Goal: Information Seeking & Learning: Learn about a topic

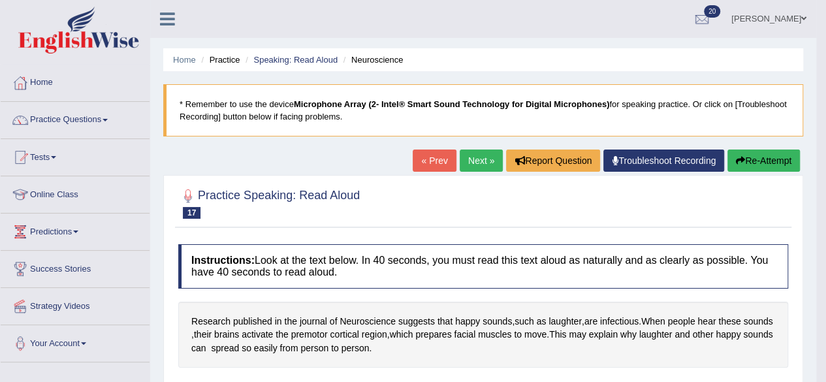
click at [474, 155] on link "Next »" at bounding box center [481, 161] width 43 height 22
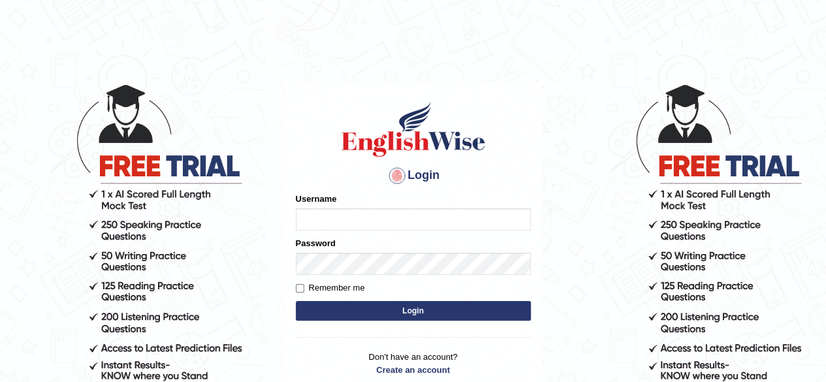
type input "benetta_parramatta"
click at [359, 309] on button "Login" at bounding box center [413, 311] width 235 height 20
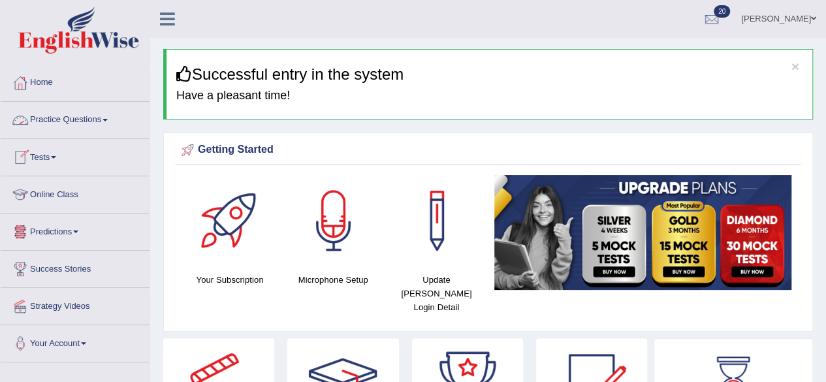
click at [76, 119] on link "Practice Questions" at bounding box center [75, 118] width 149 height 33
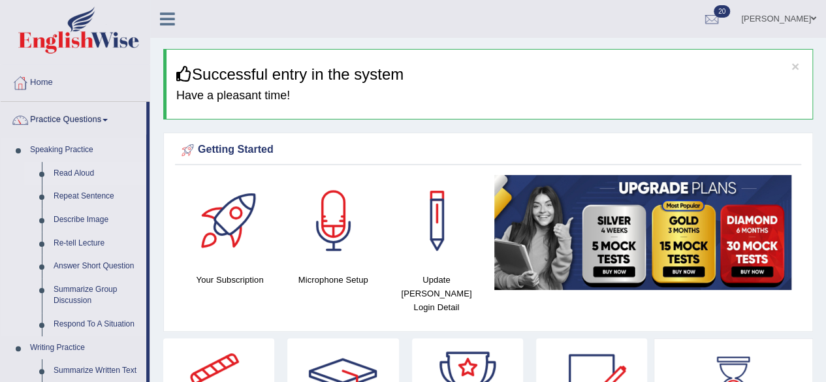
click at [71, 169] on link "Read Aloud" at bounding box center [97, 174] width 99 height 24
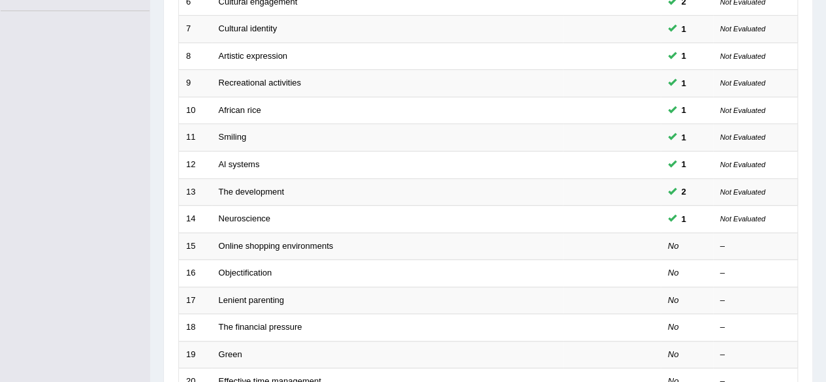
scroll to position [359, 0]
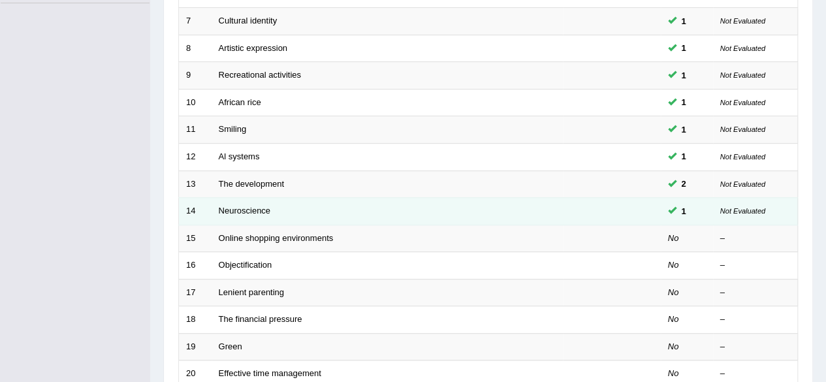
click at [313, 210] on td "Neuroscience" at bounding box center [387, 211] width 351 height 27
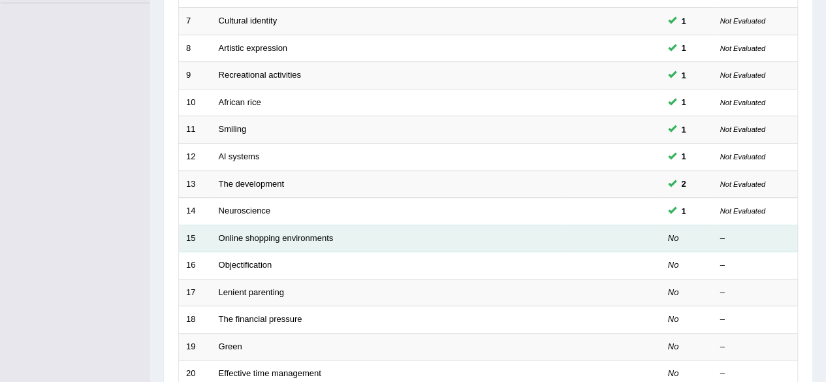
click at [541, 229] on td "Online shopping environments" at bounding box center [387, 238] width 351 height 27
click at [248, 233] on link "Online shopping environments" at bounding box center [276, 238] width 115 height 10
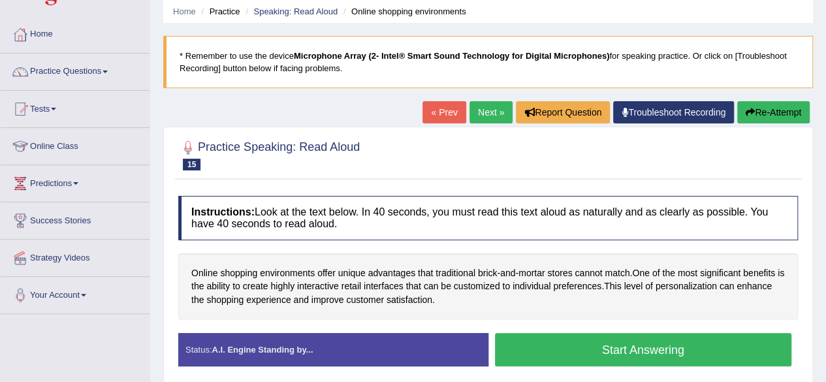
scroll to position [52, 0]
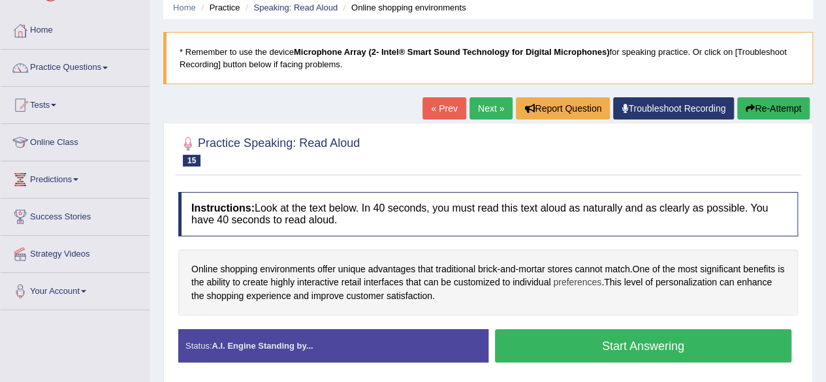
click at [594, 279] on span "preferences" at bounding box center [577, 283] width 48 height 14
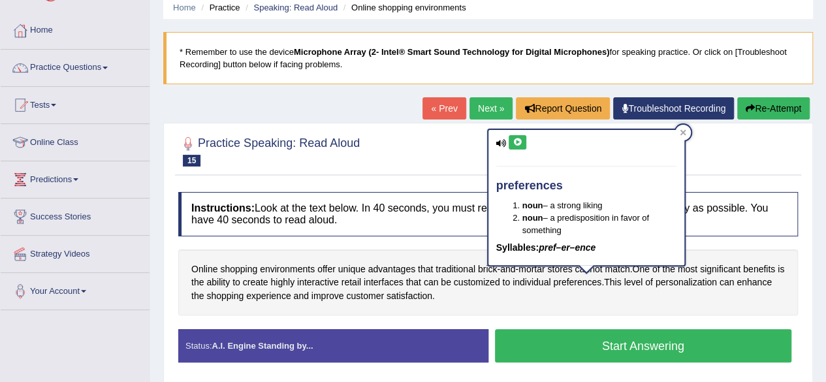
click at [517, 138] on icon at bounding box center [518, 142] width 10 height 8
click at [682, 134] on icon at bounding box center [683, 132] width 7 height 7
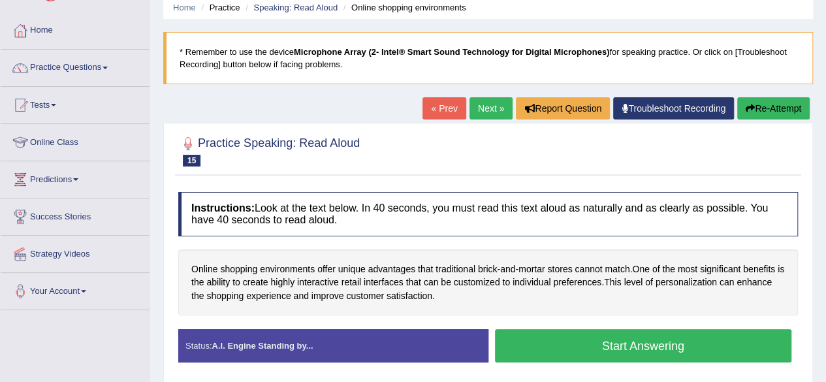
click at [655, 351] on button "Start Answering" at bounding box center [643, 345] width 297 height 33
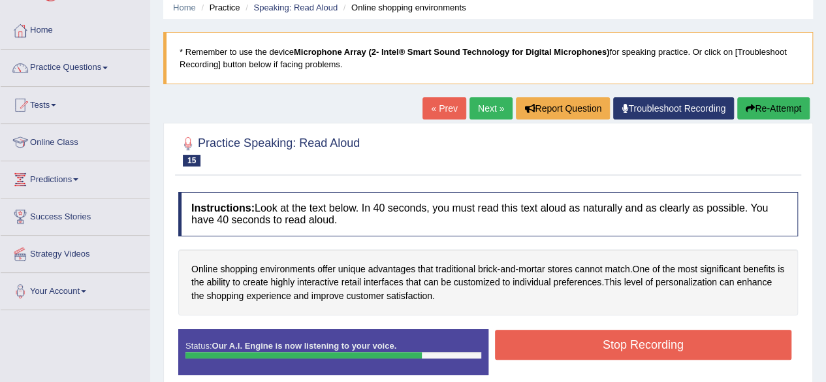
click at [644, 336] on button "Stop Recording" at bounding box center [643, 345] width 297 height 30
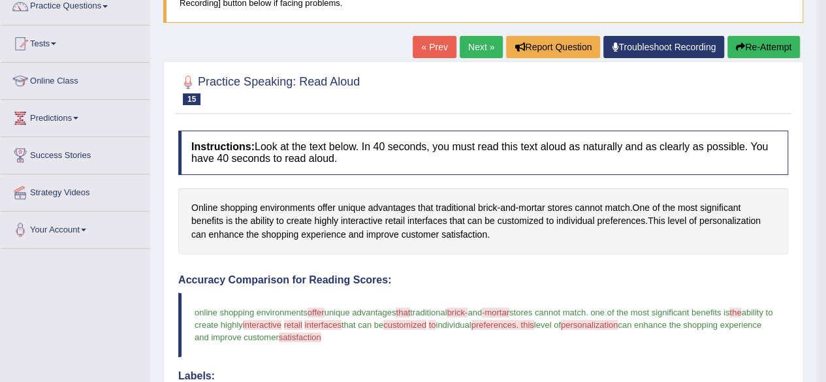
scroll to position [0, 0]
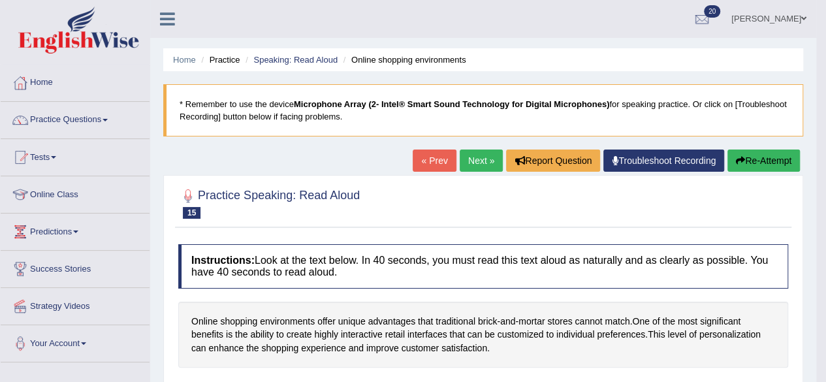
click at [475, 153] on link "Next »" at bounding box center [481, 161] width 43 height 22
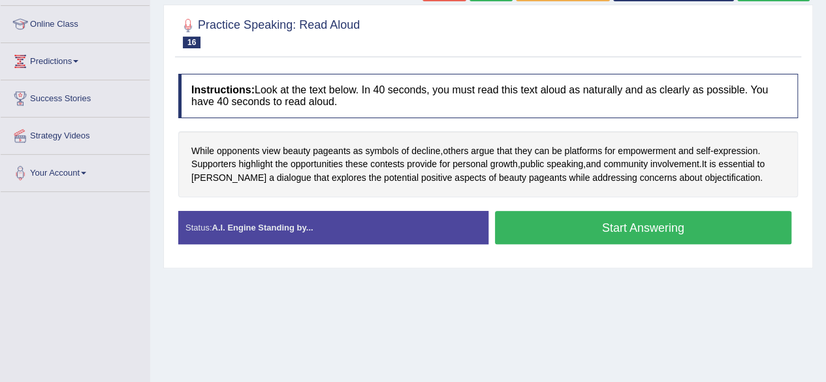
scroll to position [173, 0]
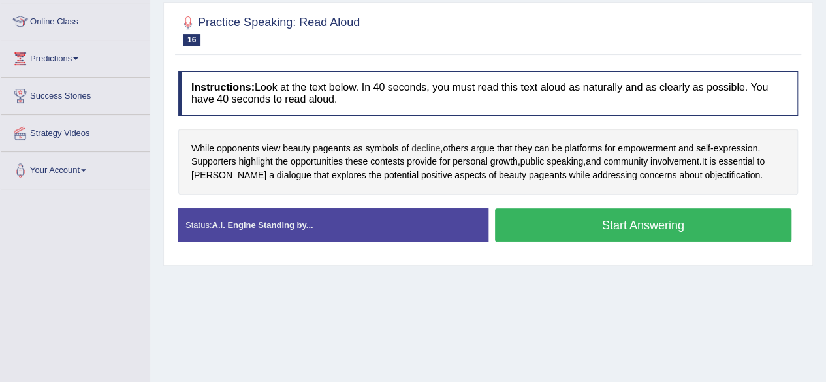
click at [434, 148] on span "decline" at bounding box center [425, 149] width 29 height 14
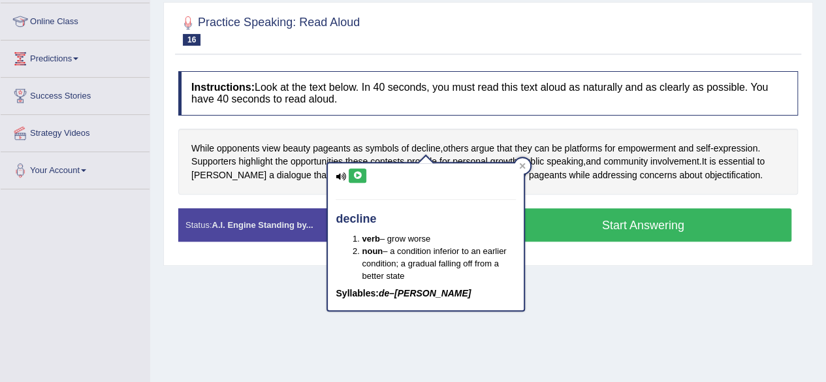
click at [357, 175] on icon at bounding box center [358, 176] width 10 height 8
click at [357, 174] on icon at bounding box center [358, 176] width 10 height 8
click at [519, 165] on icon at bounding box center [522, 166] width 7 height 7
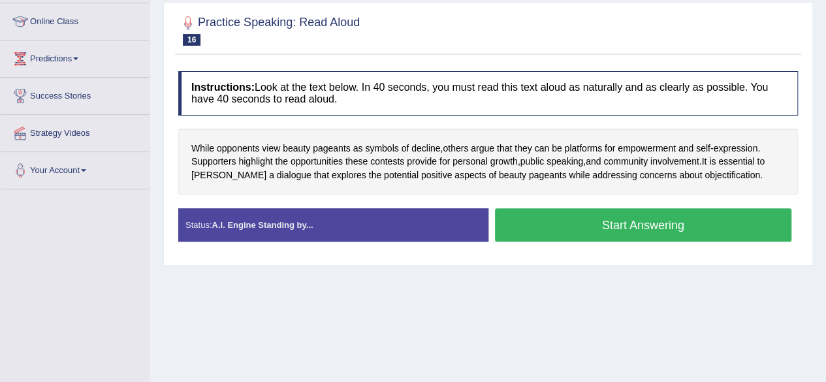
click at [559, 220] on button "Start Answering" at bounding box center [643, 224] width 297 height 33
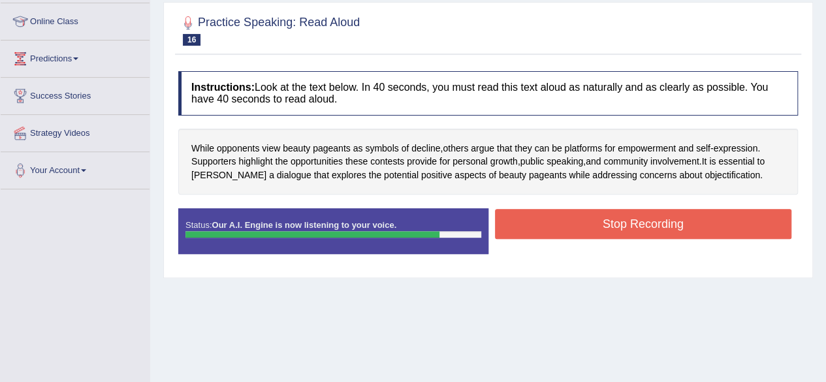
click at [559, 220] on button "Stop Recording" at bounding box center [643, 224] width 297 height 30
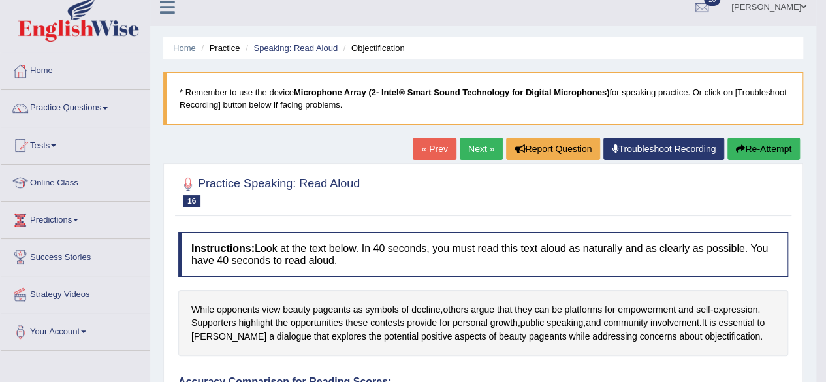
scroll to position [10, 0]
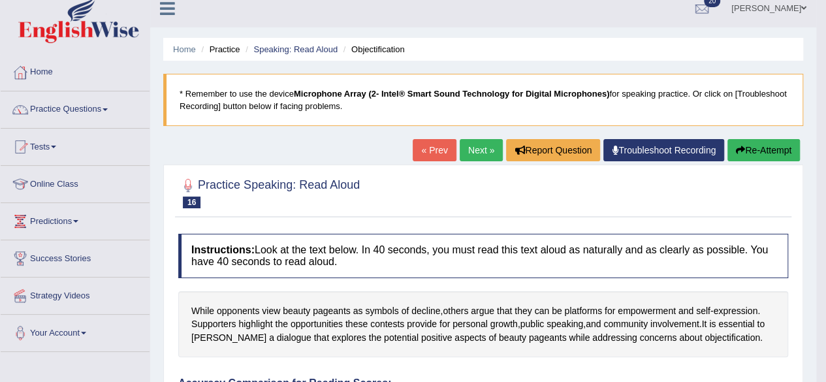
click at [112, 105] on link "Practice Questions" at bounding box center [75, 107] width 149 height 33
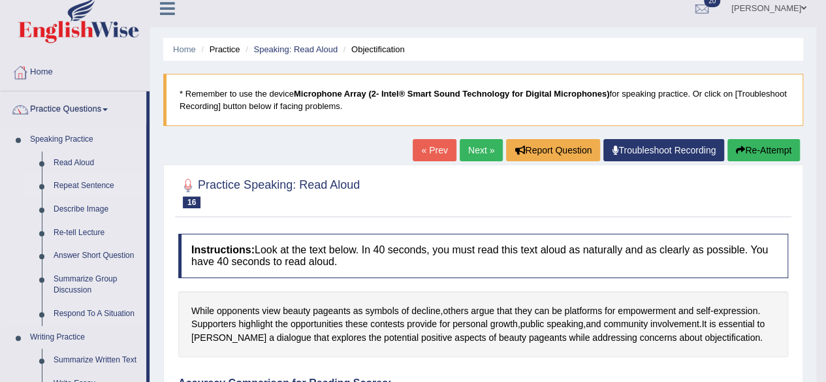
click at [69, 187] on link "Repeat Sentence" at bounding box center [97, 186] width 99 height 24
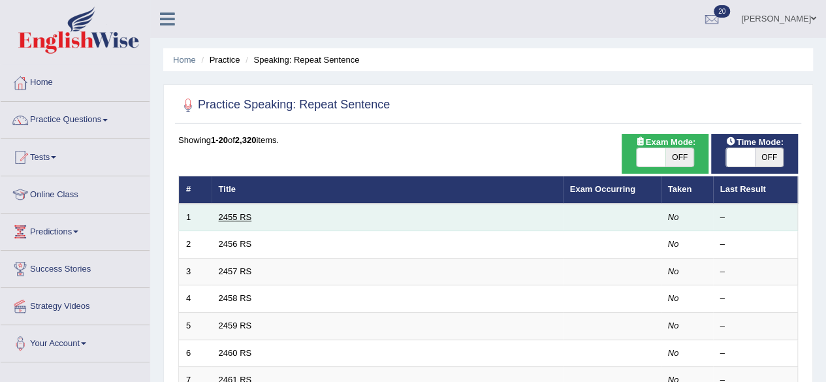
click at [231, 217] on link "2455 RS" at bounding box center [235, 217] width 33 height 10
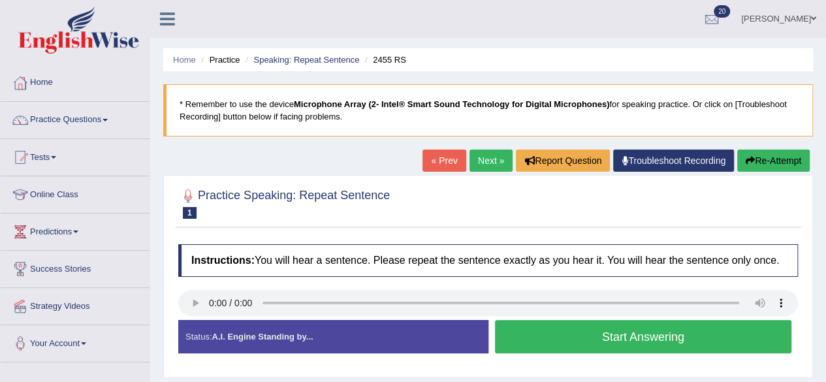
click at [522, 333] on button "Start Answering" at bounding box center [643, 336] width 297 height 33
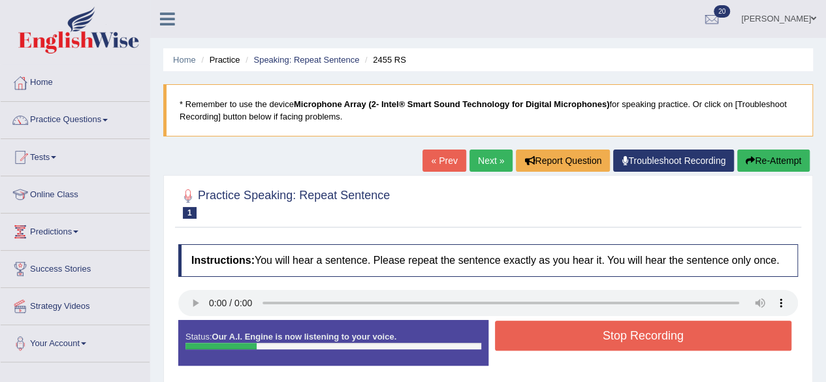
click at [522, 333] on button "Stop Recording" at bounding box center [643, 336] width 297 height 30
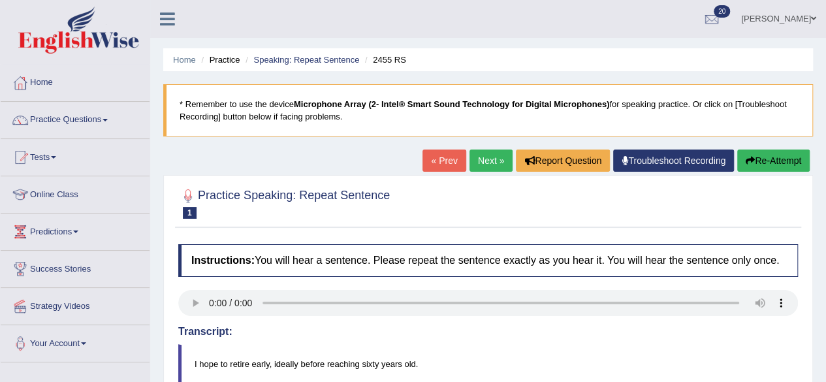
click at [785, 164] on button "Re-Attempt" at bounding box center [773, 161] width 72 height 22
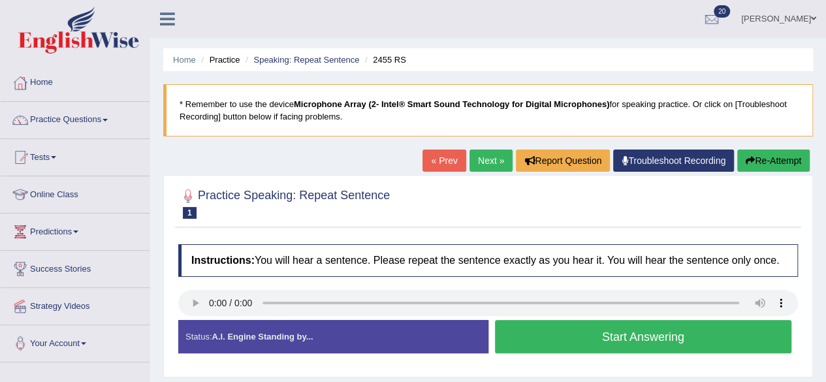
click at [558, 338] on button "Start Answering" at bounding box center [643, 336] width 297 height 33
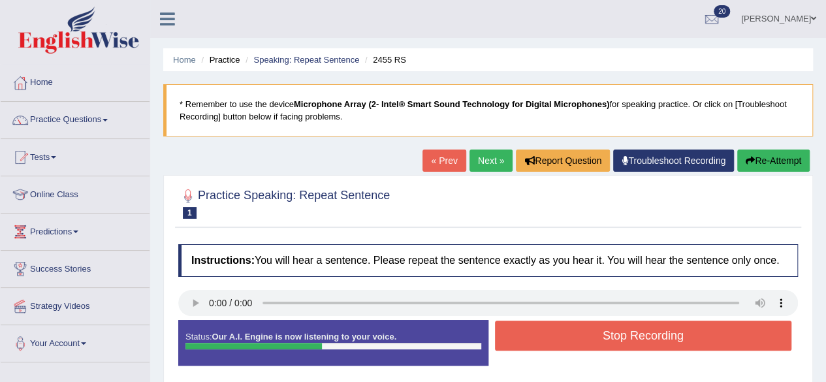
click at [558, 338] on button "Stop Recording" at bounding box center [643, 336] width 297 height 30
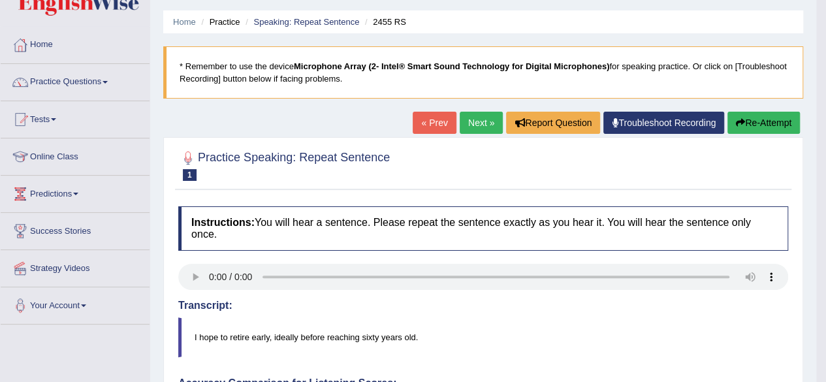
scroll to position [21, 0]
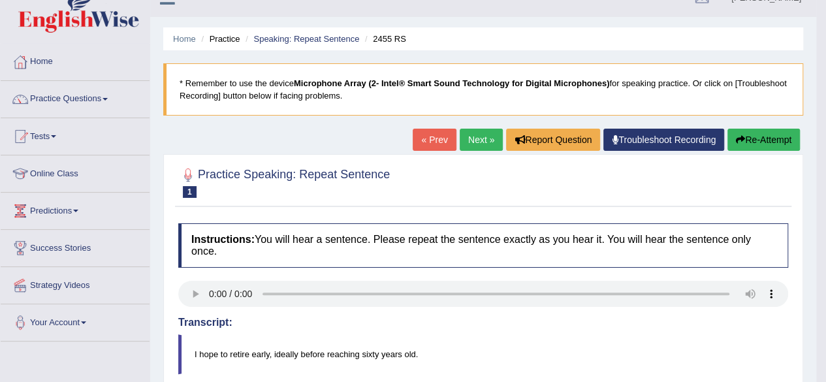
click at [479, 133] on link "Next »" at bounding box center [481, 140] width 43 height 22
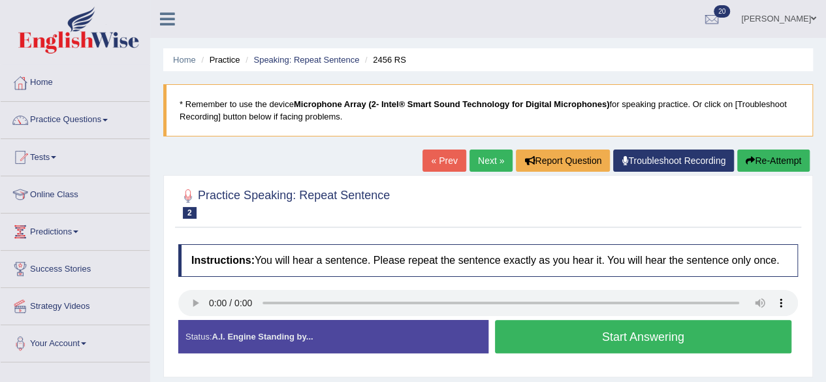
click at [530, 341] on button "Start Answering" at bounding box center [643, 336] width 297 height 33
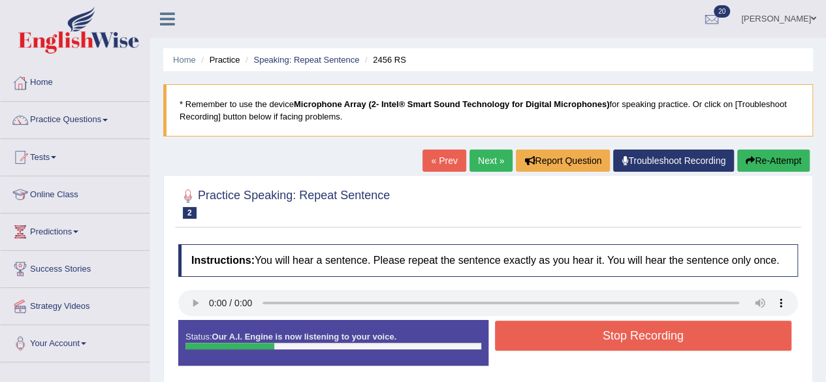
click at [530, 341] on button "Stop Recording" at bounding box center [643, 336] width 297 height 30
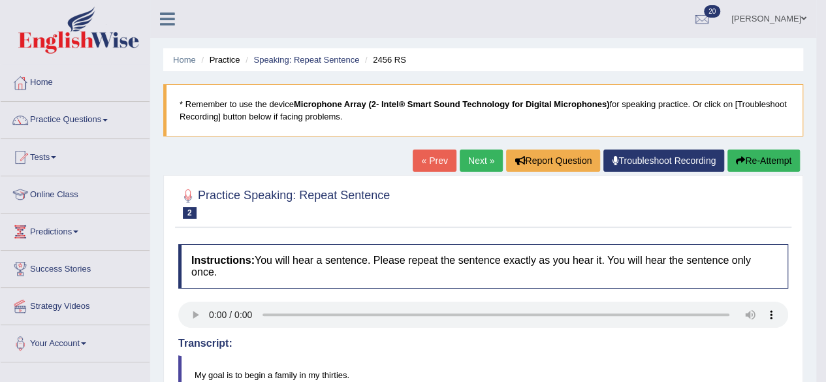
click at [479, 157] on link "Next »" at bounding box center [481, 161] width 43 height 22
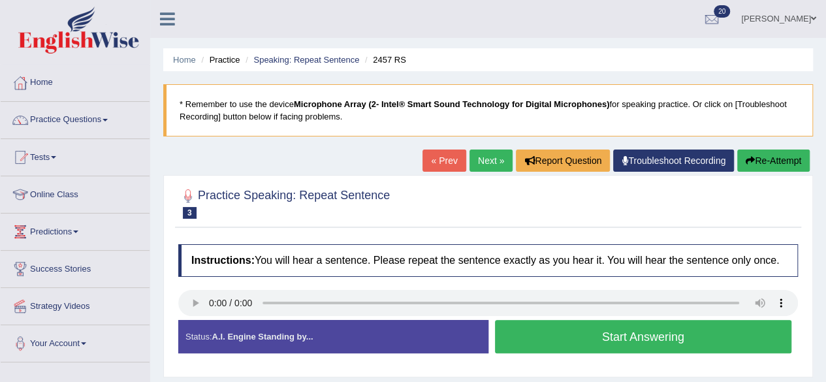
click at [509, 336] on button "Start Answering" at bounding box center [643, 336] width 297 height 33
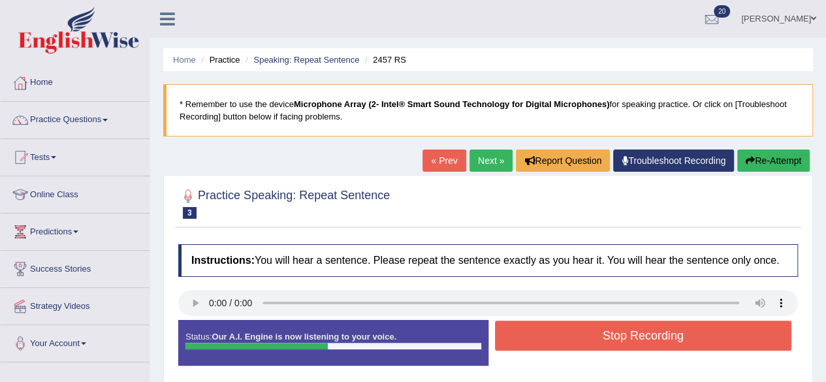
click at [509, 336] on button "Stop Recording" at bounding box center [643, 336] width 297 height 30
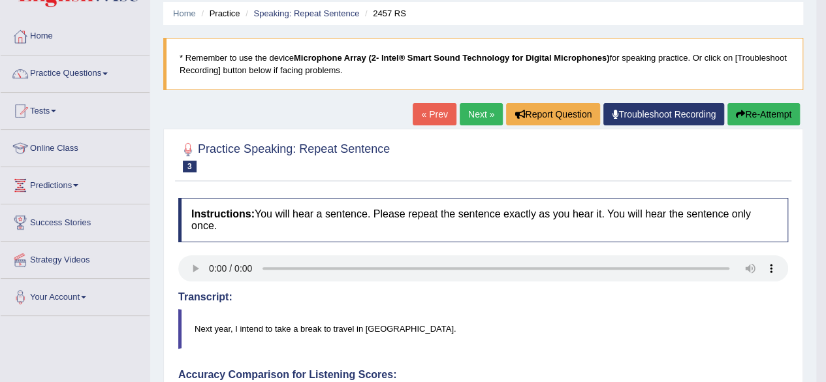
scroll to position [45, 0]
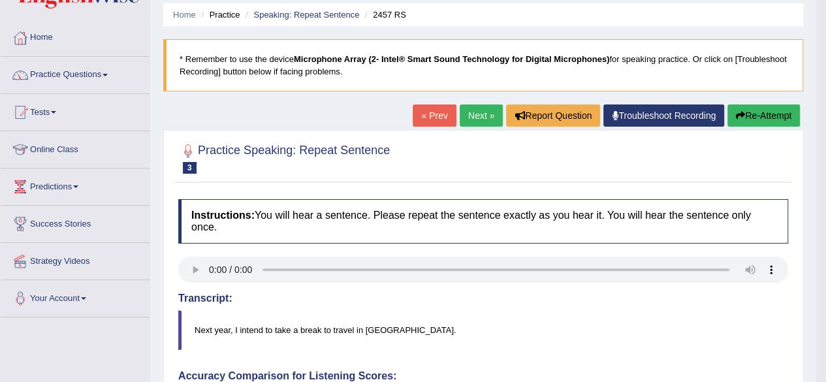
click at [465, 114] on link "Next »" at bounding box center [481, 115] width 43 height 22
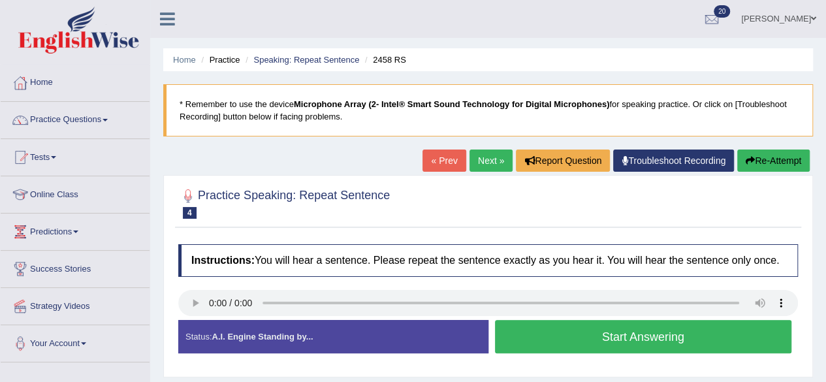
click at [575, 326] on button "Start Answering" at bounding box center [643, 336] width 297 height 33
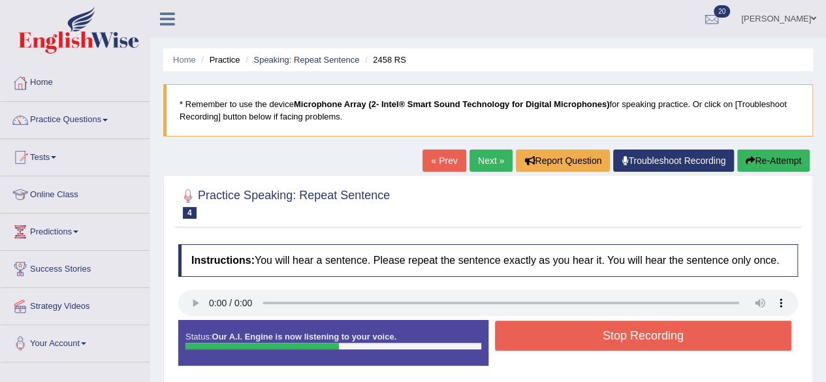
click at [575, 326] on button "Stop Recording" at bounding box center [643, 336] width 297 height 30
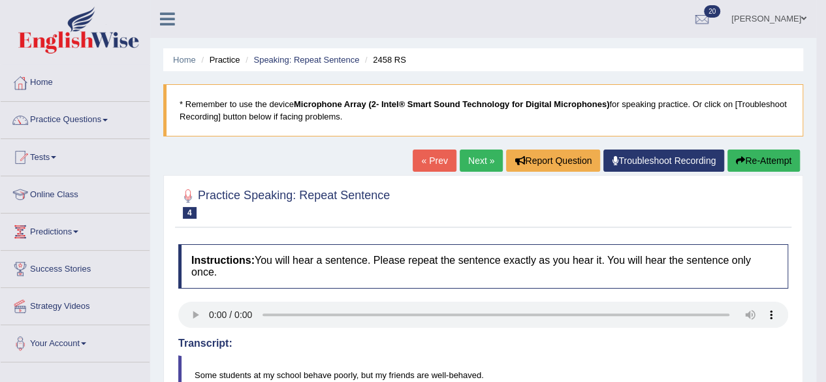
click at [474, 160] on link "Next »" at bounding box center [481, 161] width 43 height 22
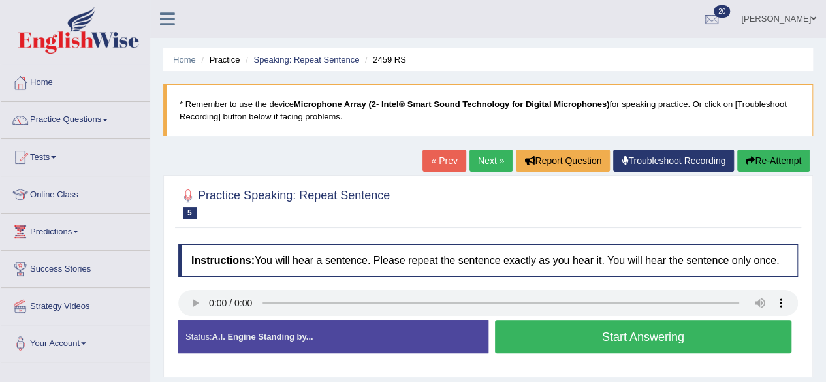
click at [547, 334] on button "Start Answering" at bounding box center [643, 336] width 297 height 33
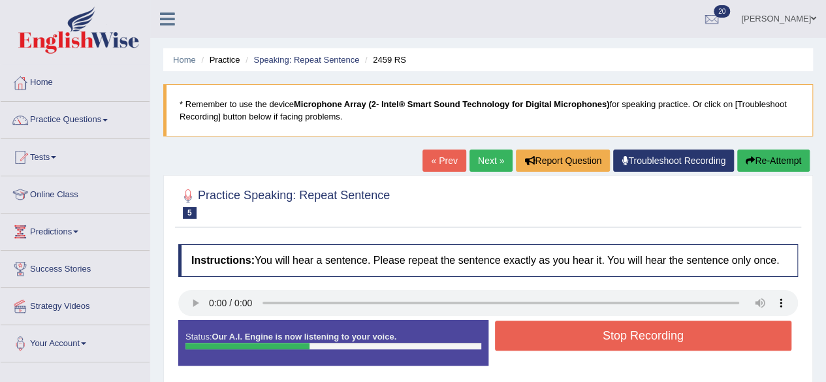
click at [547, 334] on button "Stop Recording" at bounding box center [643, 336] width 297 height 30
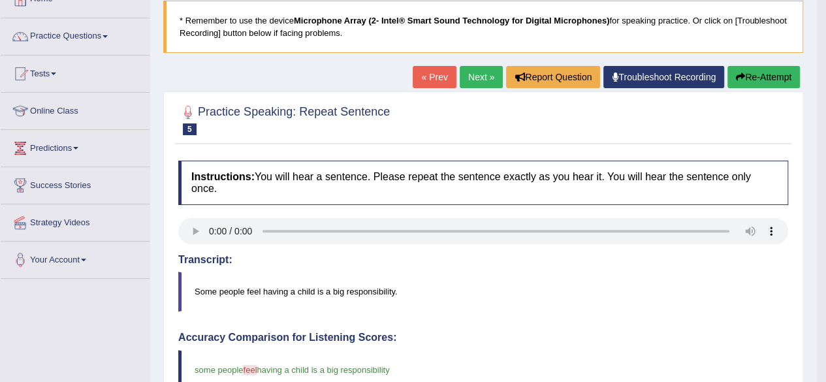
scroll to position [82, 0]
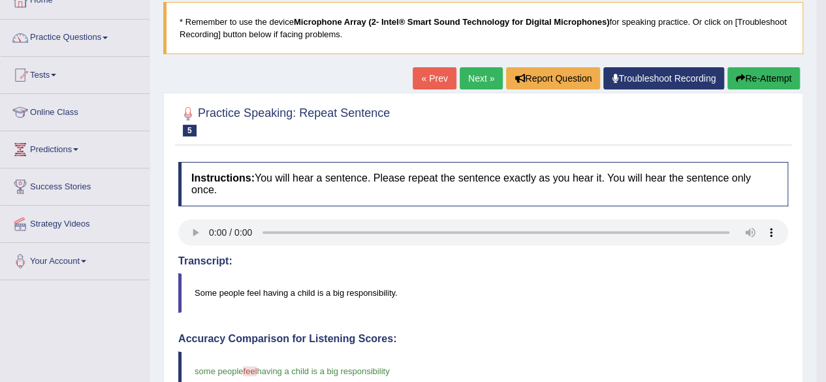
click at [477, 77] on link "Next »" at bounding box center [481, 78] width 43 height 22
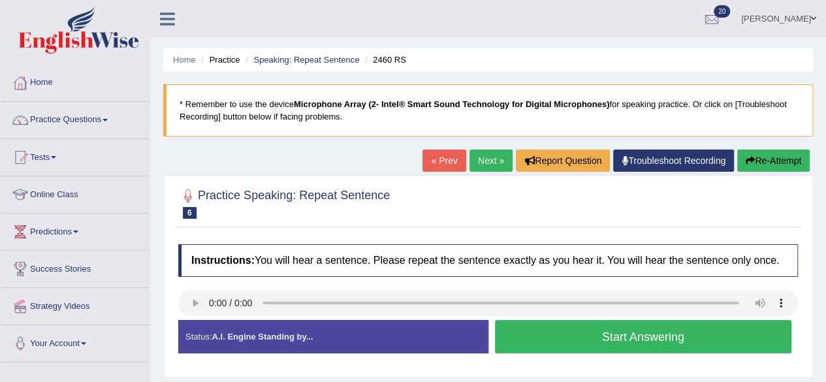
click at [548, 323] on button "Start Answering" at bounding box center [643, 336] width 297 height 33
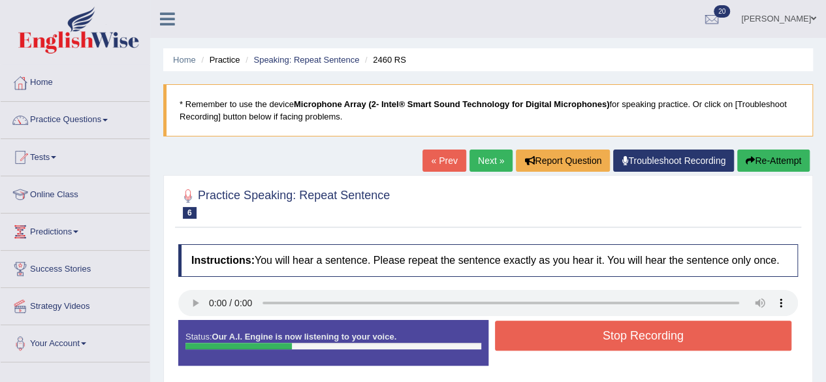
click at [549, 324] on button "Stop Recording" at bounding box center [643, 336] width 297 height 30
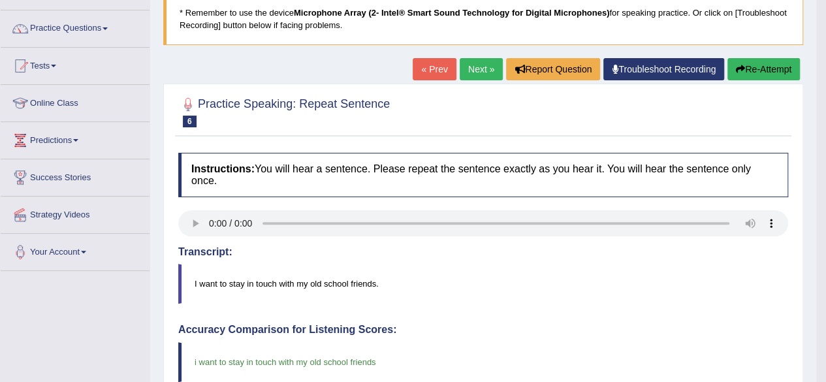
scroll to position [88, 0]
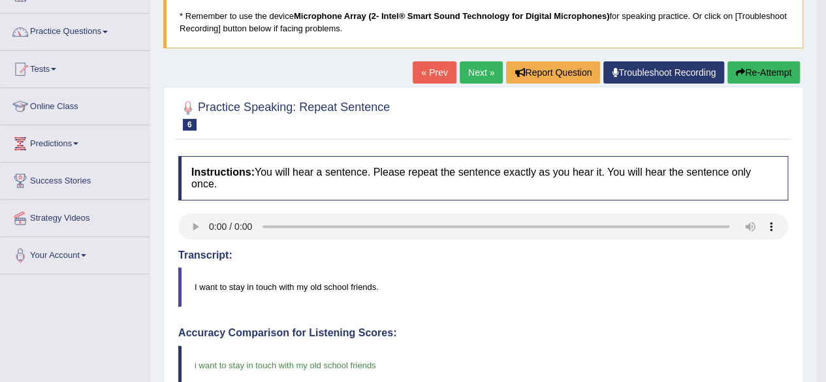
click at [477, 69] on link "Next »" at bounding box center [481, 72] width 43 height 22
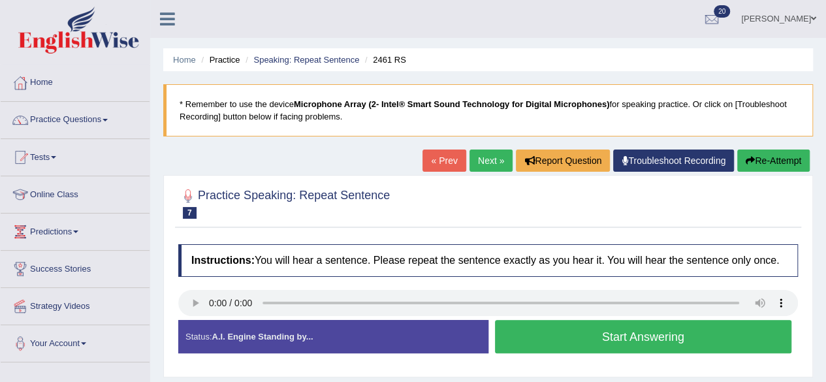
click at [523, 328] on button "Start Answering" at bounding box center [643, 336] width 297 height 33
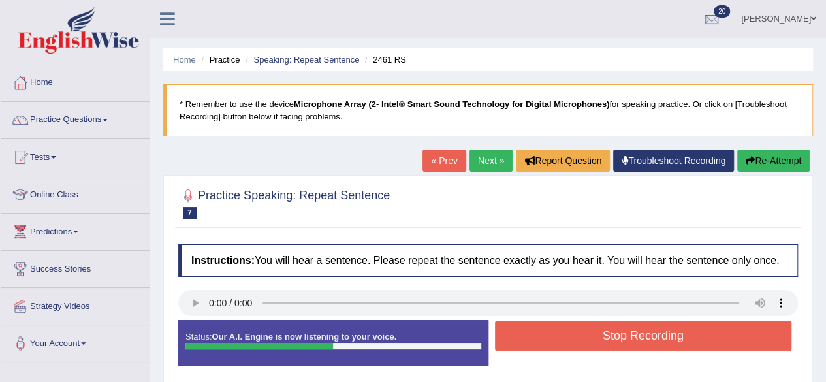
click at [523, 328] on button "Stop Recording" at bounding box center [643, 336] width 297 height 30
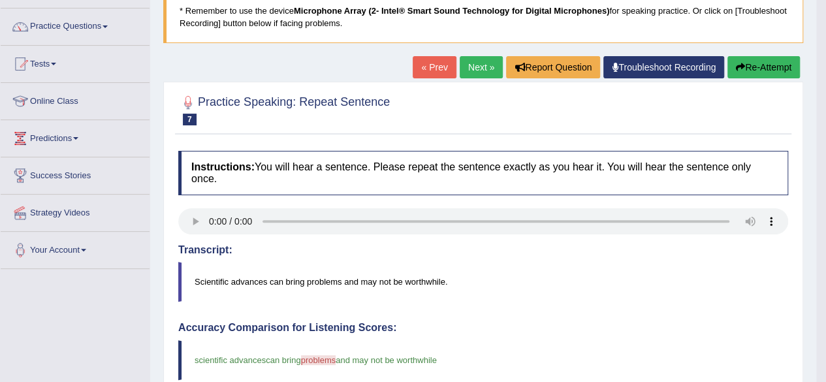
scroll to position [8, 0]
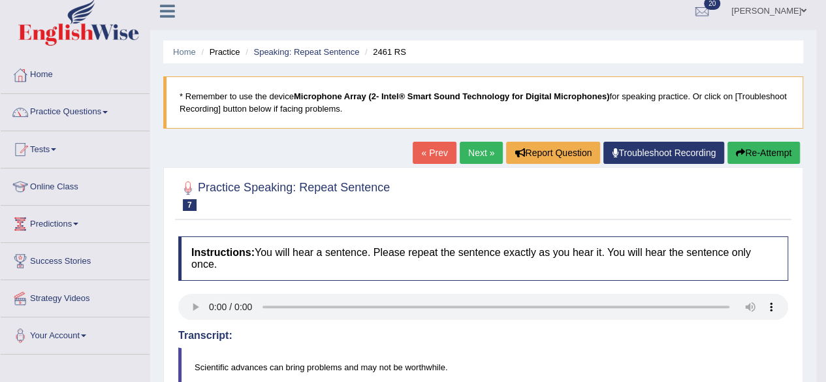
click at [470, 153] on link "Next »" at bounding box center [481, 153] width 43 height 22
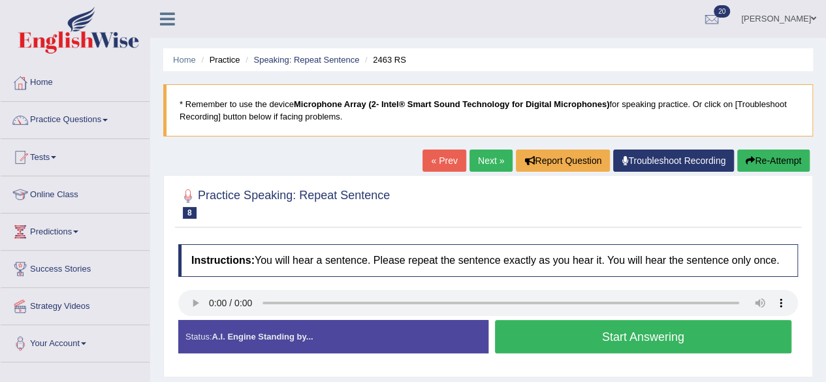
click at [550, 331] on button "Start Answering" at bounding box center [643, 336] width 297 height 33
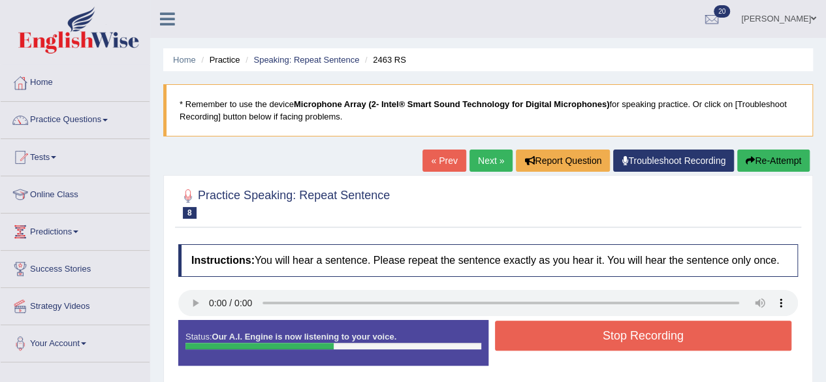
click at [550, 331] on button "Stop Recording" at bounding box center [643, 336] width 297 height 30
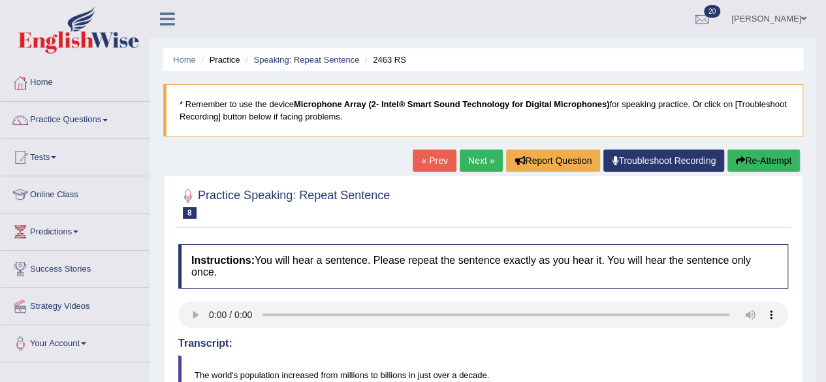
click at [478, 156] on link "Next »" at bounding box center [481, 161] width 43 height 22
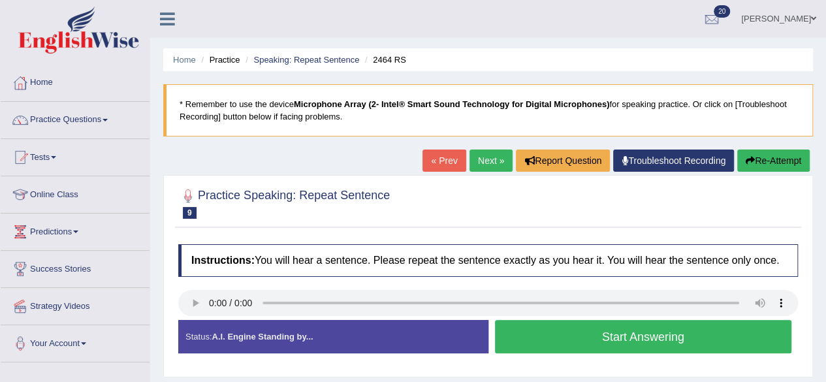
click at [543, 347] on button "Start Answering" at bounding box center [643, 336] width 297 height 33
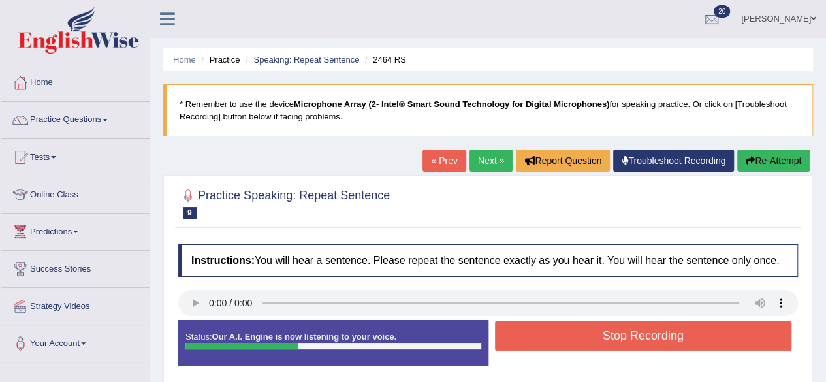
click at [543, 347] on button "Stop Recording" at bounding box center [643, 336] width 297 height 30
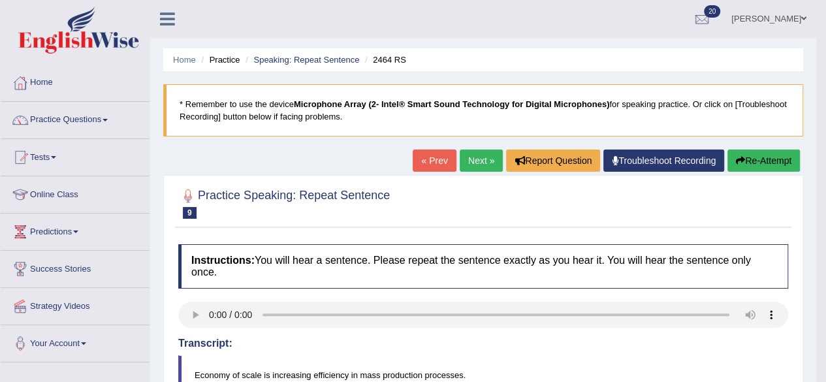
click at [483, 159] on link "Next »" at bounding box center [481, 161] width 43 height 22
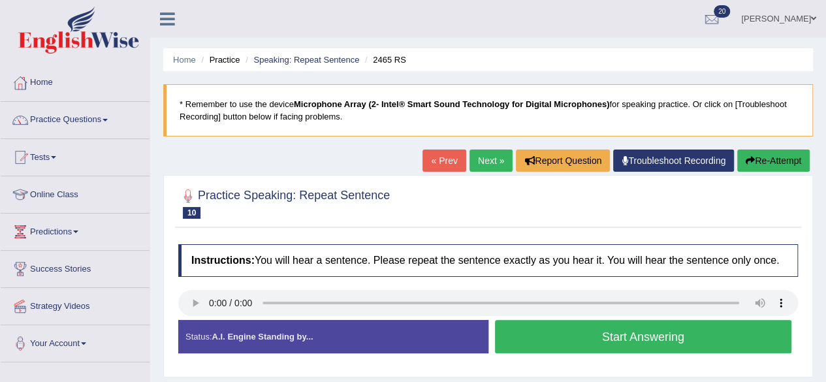
click at [541, 343] on button "Start Answering" at bounding box center [643, 336] width 297 height 33
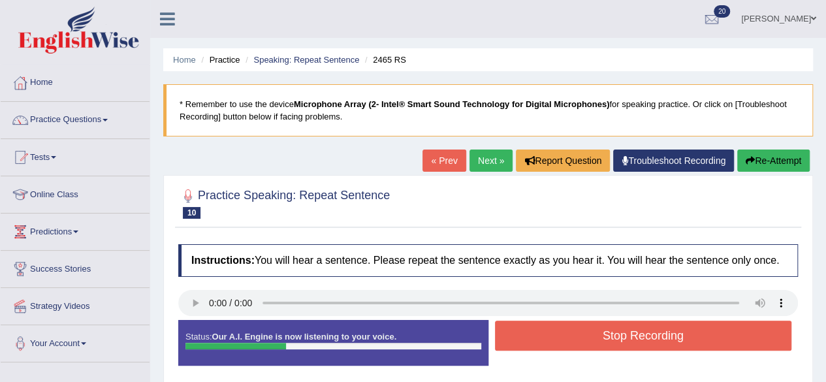
click at [541, 343] on button "Stop Recording" at bounding box center [643, 336] width 297 height 30
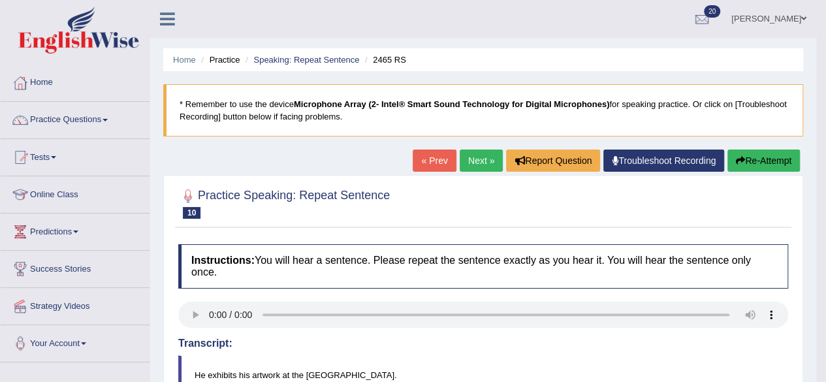
click at [472, 159] on link "Next »" at bounding box center [481, 161] width 43 height 22
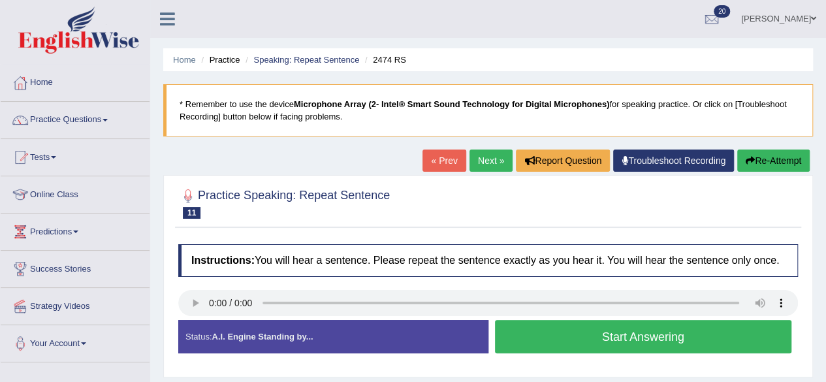
click at [483, 159] on link "Next »" at bounding box center [490, 161] width 43 height 22
click at [544, 334] on button "Start Answering" at bounding box center [643, 336] width 297 height 33
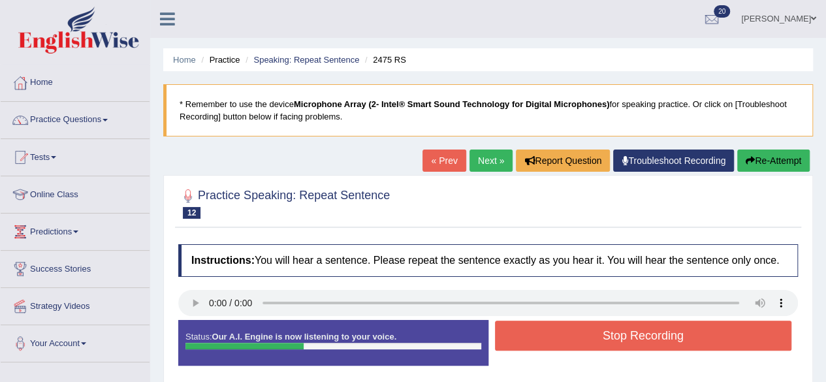
click at [544, 334] on button "Stop Recording" at bounding box center [643, 336] width 297 height 30
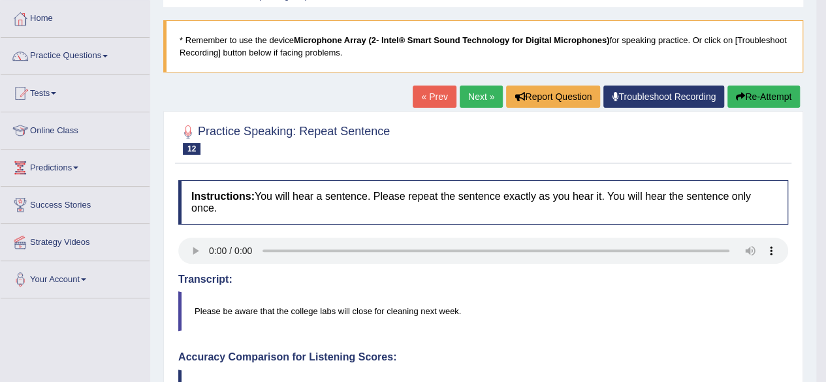
scroll to position [63, 0]
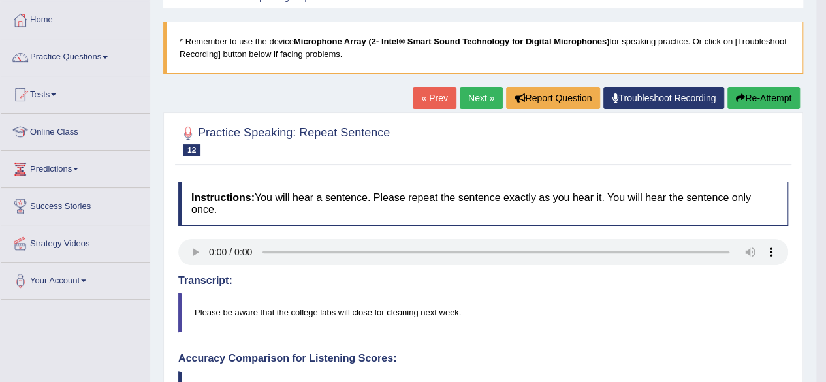
click at [469, 101] on link "Next »" at bounding box center [481, 98] width 43 height 22
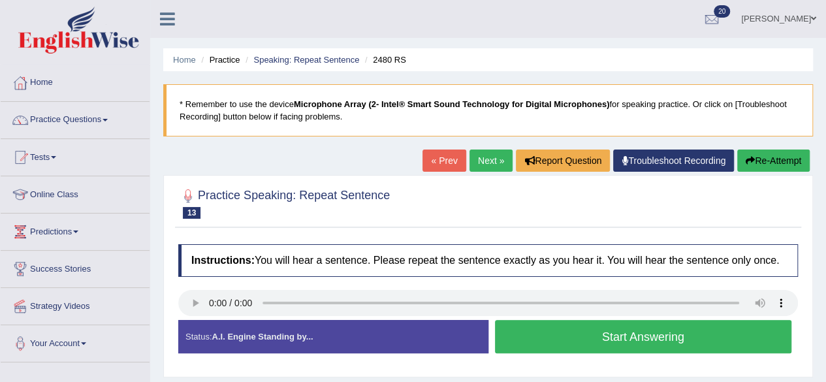
click at [516, 343] on button "Start Answering" at bounding box center [643, 336] width 297 height 33
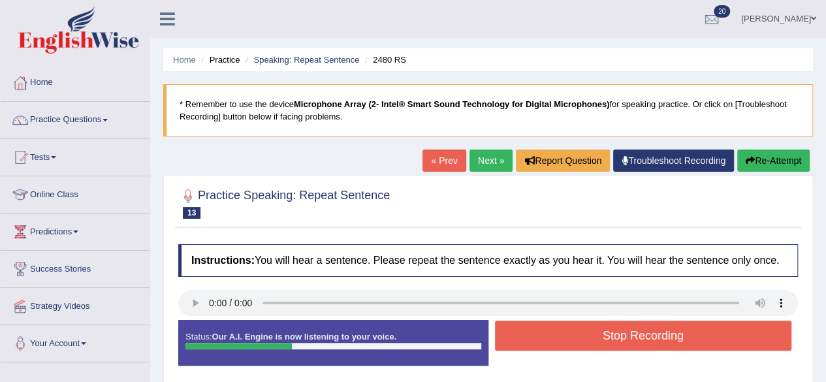
click at [516, 343] on button "Stop Recording" at bounding box center [643, 336] width 297 height 30
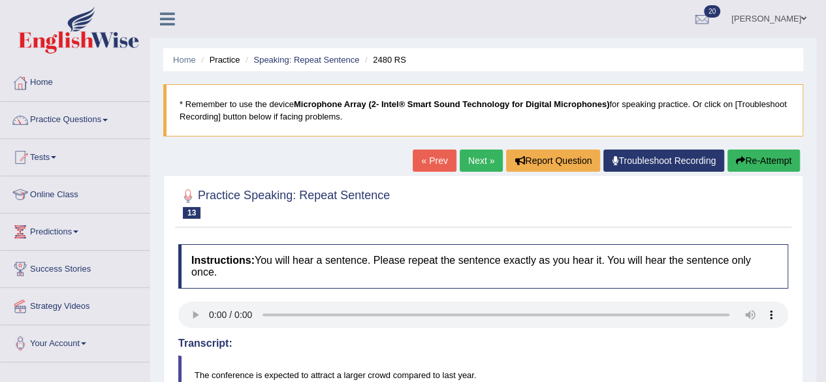
click at [477, 162] on link "Next »" at bounding box center [481, 161] width 43 height 22
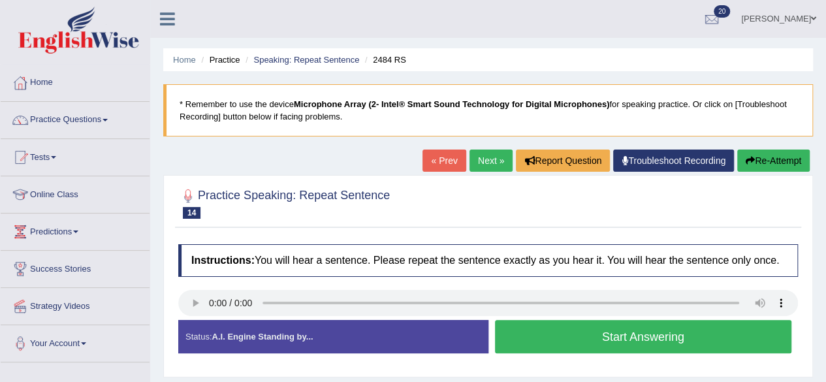
click at [535, 327] on button "Start Answering" at bounding box center [643, 336] width 297 height 33
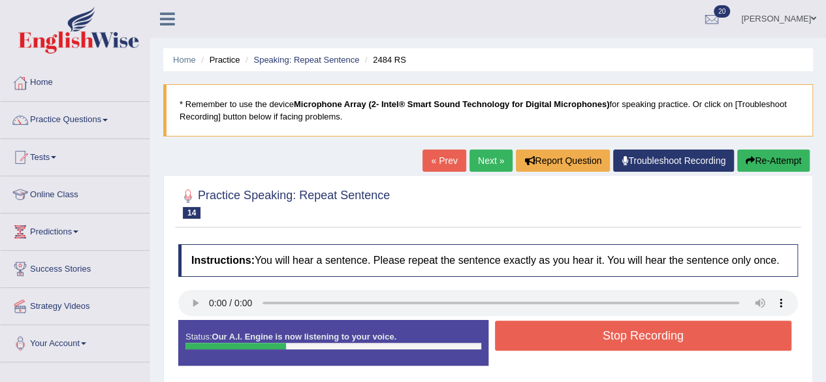
click at [535, 327] on button "Stop Recording" at bounding box center [643, 336] width 297 height 30
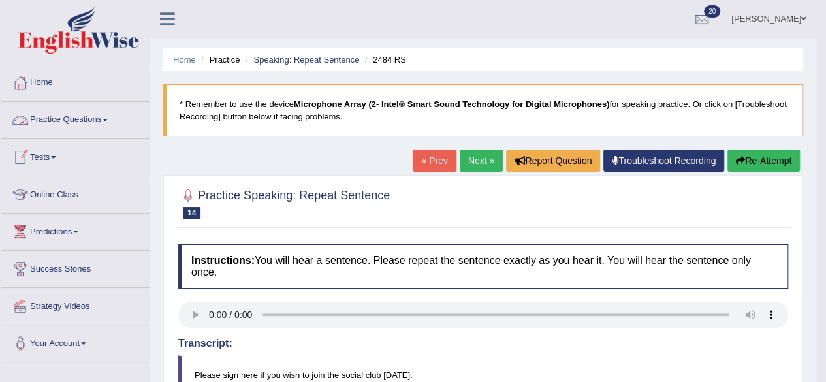
click at [107, 123] on link "Practice Questions" at bounding box center [75, 118] width 149 height 33
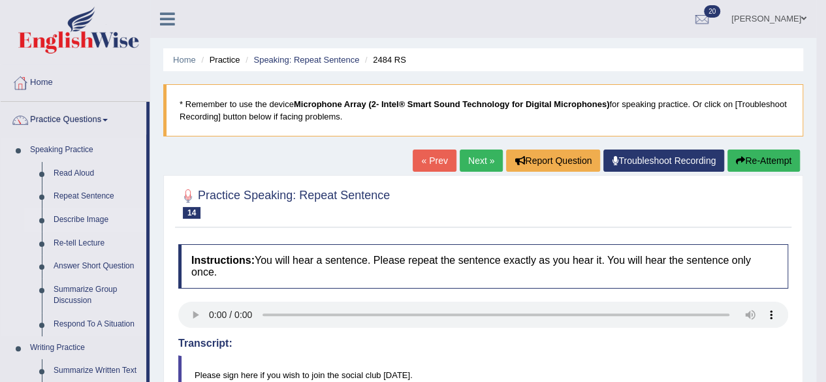
click at [71, 220] on link "Describe Image" at bounding box center [97, 220] width 99 height 24
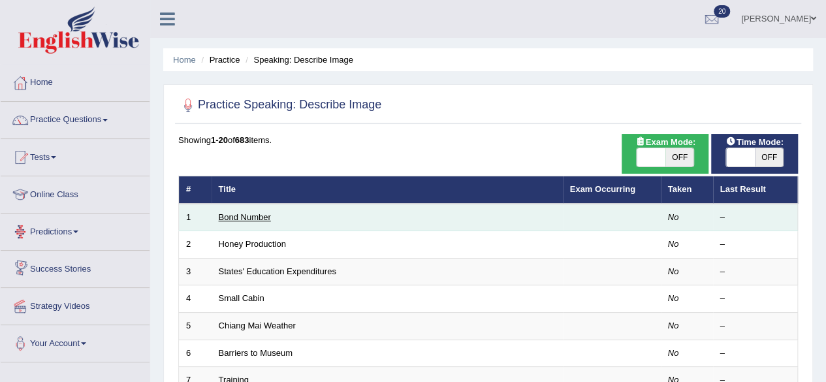
click at [227, 214] on link "Bond Number" at bounding box center [245, 217] width 52 height 10
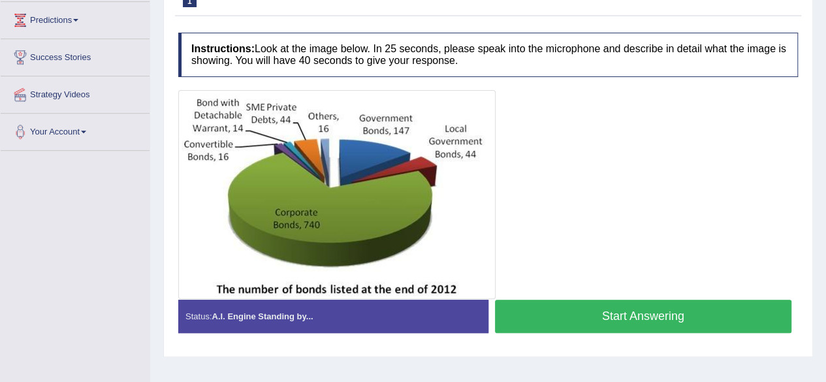
scroll to position [214, 0]
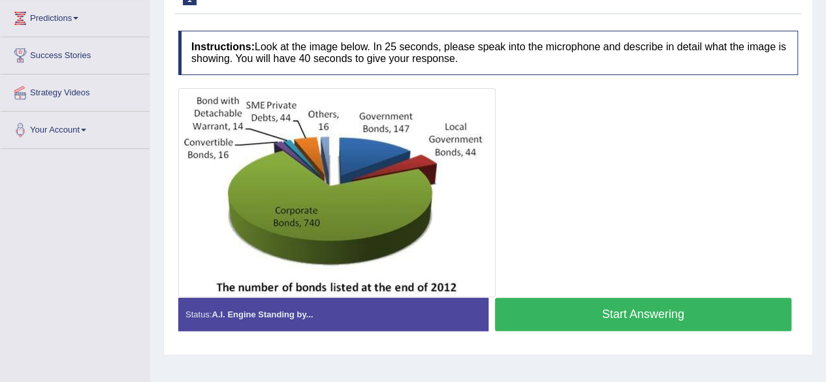
click at [640, 304] on button "Start Answering" at bounding box center [643, 314] width 297 height 33
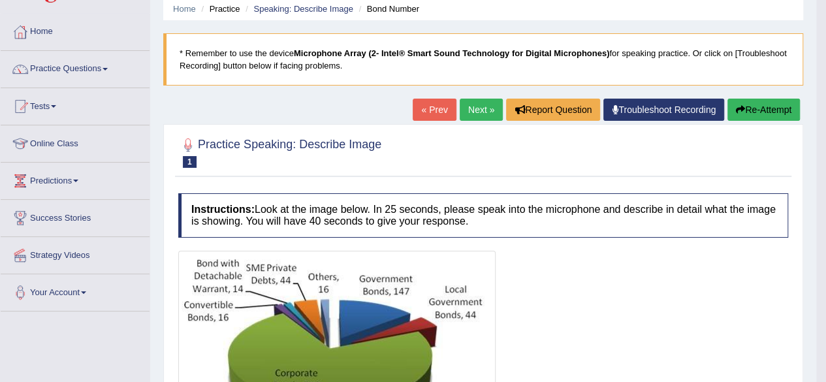
scroll to position [50, 0]
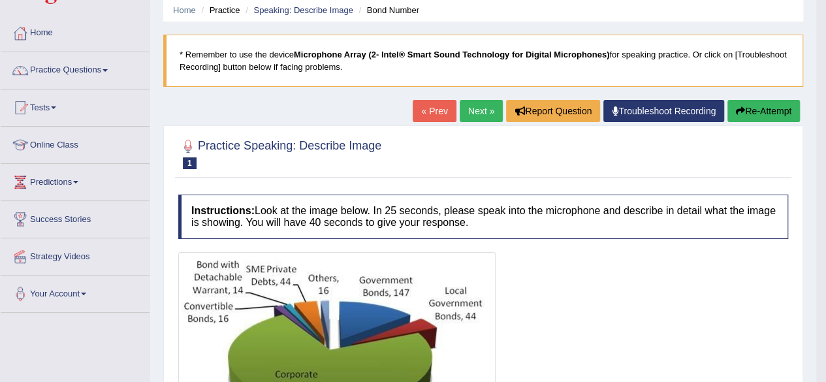
click at [486, 110] on link "Next »" at bounding box center [481, 111] width 43 height 22
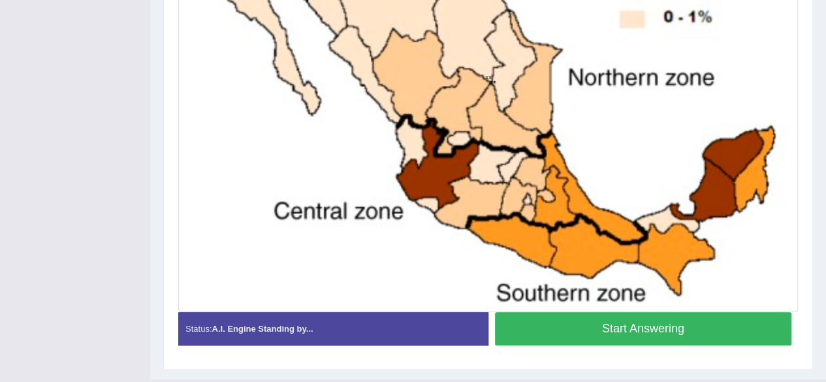
scroll to position [456, 0]
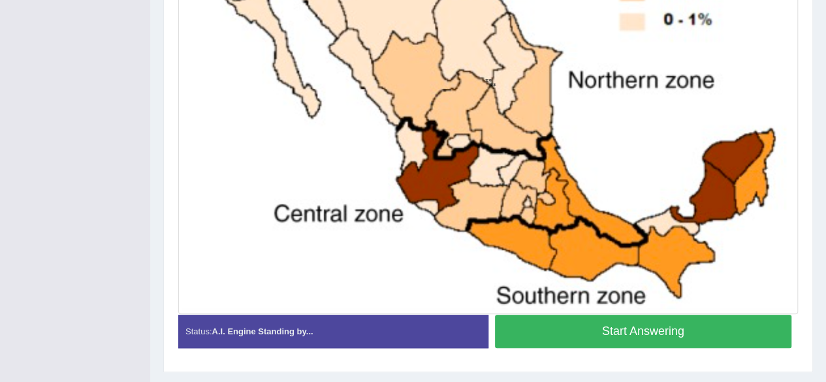
click at [753, 319] on button "Start Answering" at bounding box center [643, 331] width 297 height 33
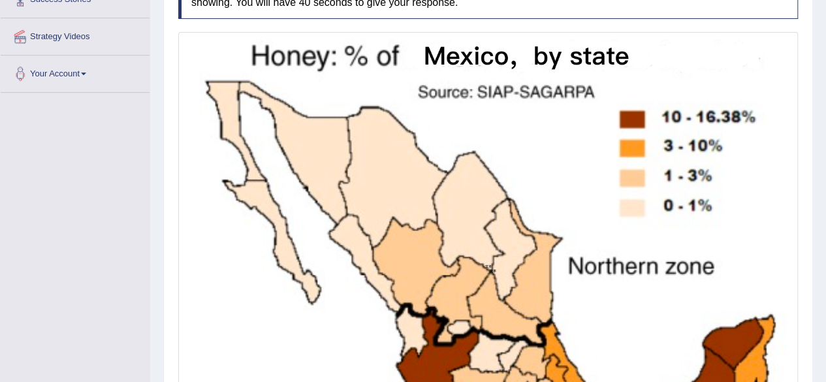
scroll to position [269, 0]
drag, startPoint x: 825, startPoint y: 209, endPoint x: 828, endPoint y: 244, distance: 34.8
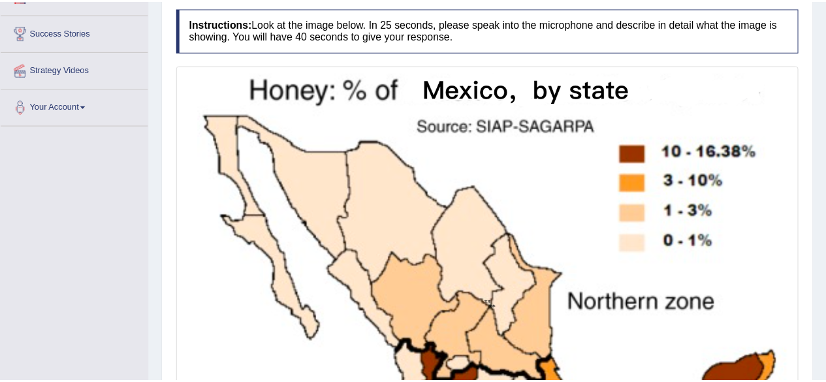
scroll to position [236, 0]
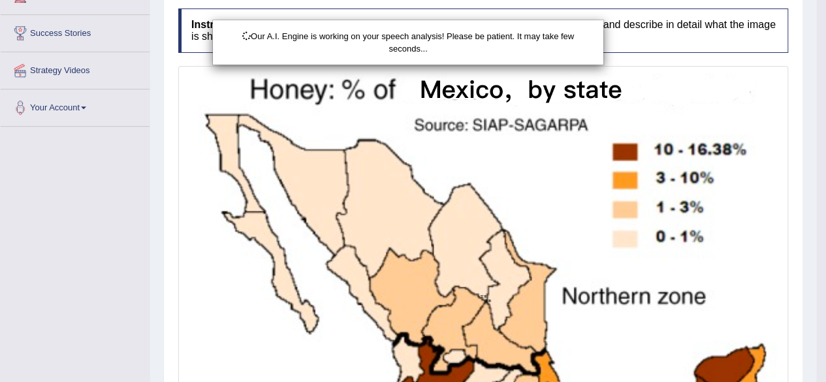
drag, startPoint x: 831, startPoint y: 267, endPoint x: 812, endPoint y: 230, distance: 41.2
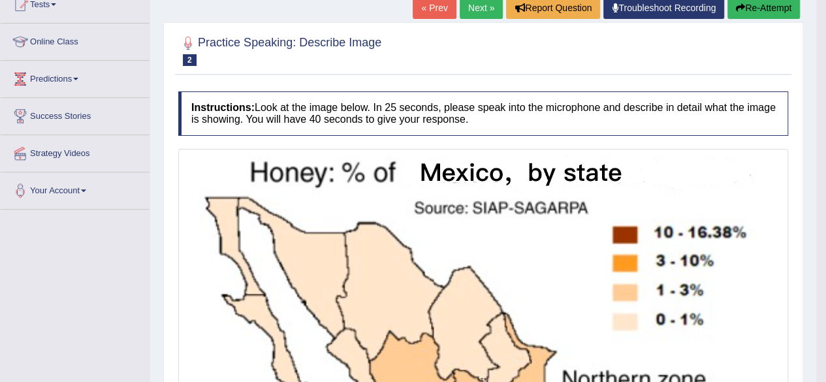
scroll to position [0, 0]
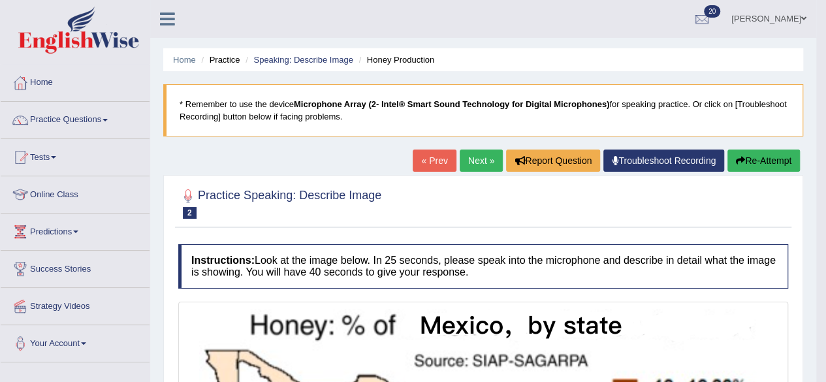
click at [473, 161] on link "Next »" at bounding box center [481, 161] width 43 height 22
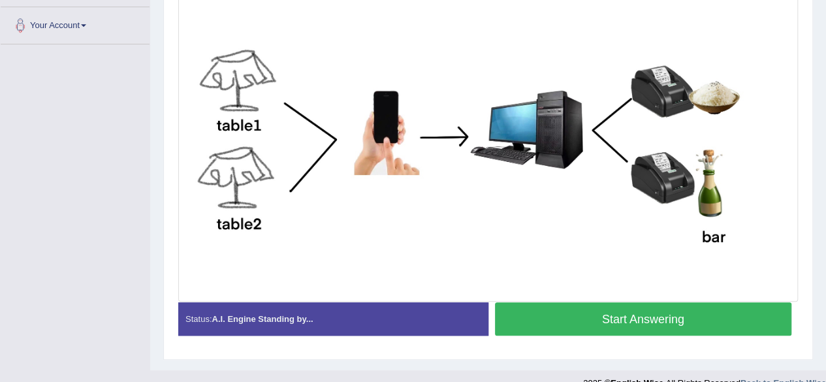
scroll to position [336, 0]
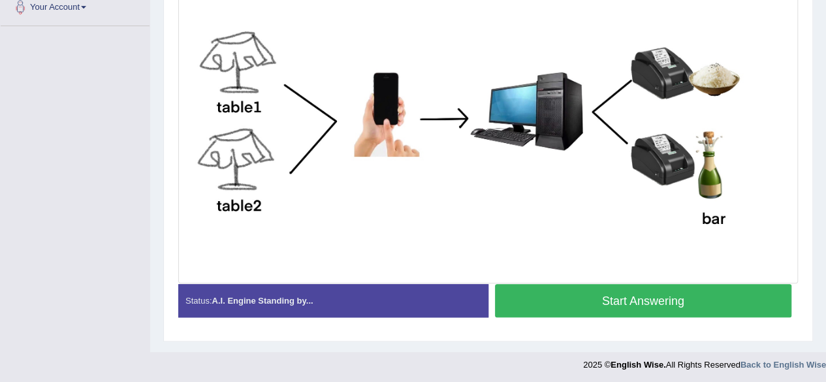
click at [698, 296] on button "Start Answering" at bounding box center [643, 300] width 297 height 33
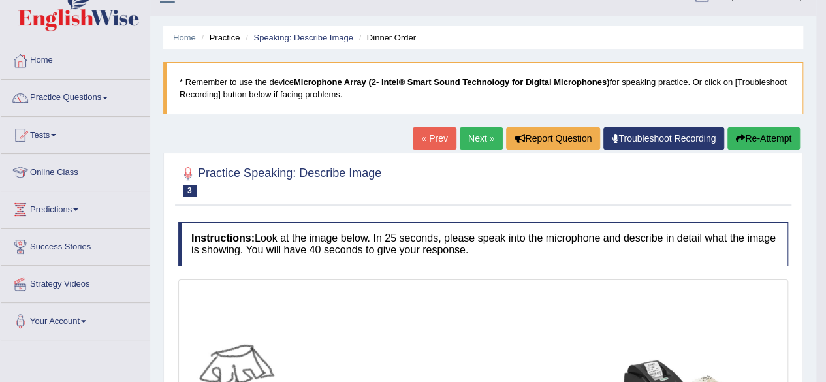
scroll to position [0, 0]
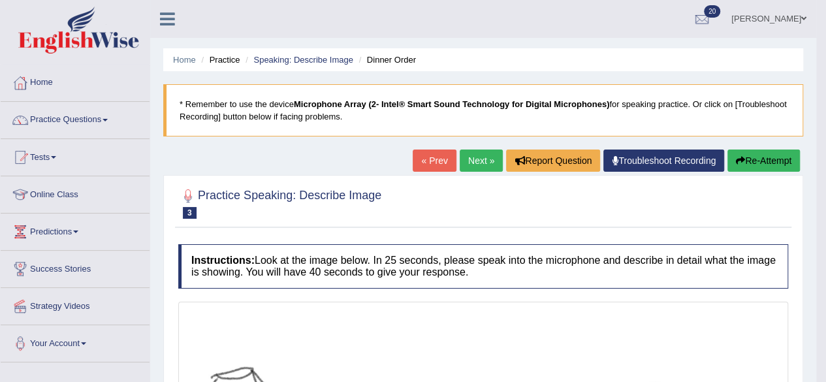
click at [479, 159] on link "Next »" at bounding box center [481, 161] width 43 height 22
